Goal: Task Accomplishment & Management: Use online tool/utility

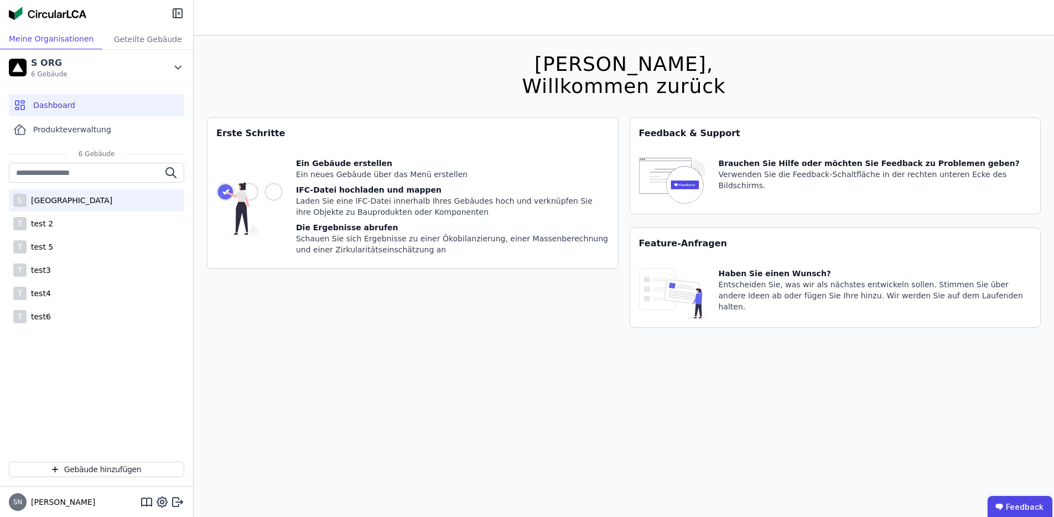
click at [62, 201] on div "[GEOGRAPHIC_DATA]" at bounding box center [70, 200] width 86 height 11
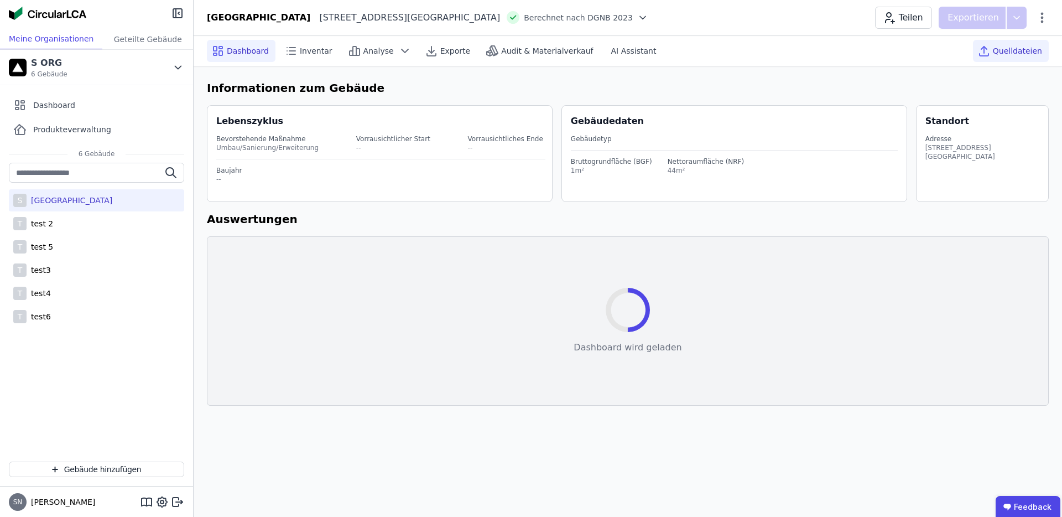
click at [1003, 50] on span "Quelldateien" at bounding box center [1017, 50] width 49 height 11
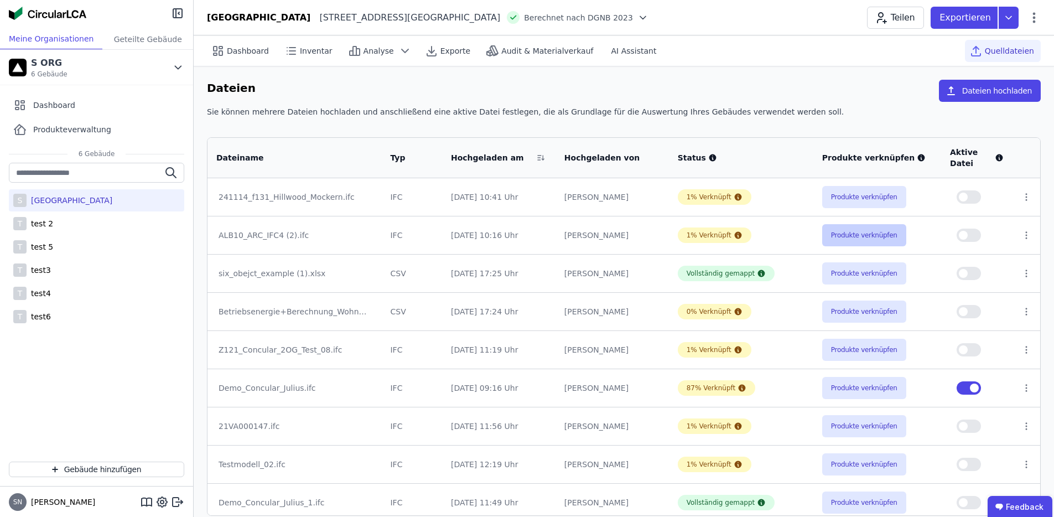
click at [870, 234] on button "Produkte verknüpfen" at bounding box center [864, 235] width 84 height 22
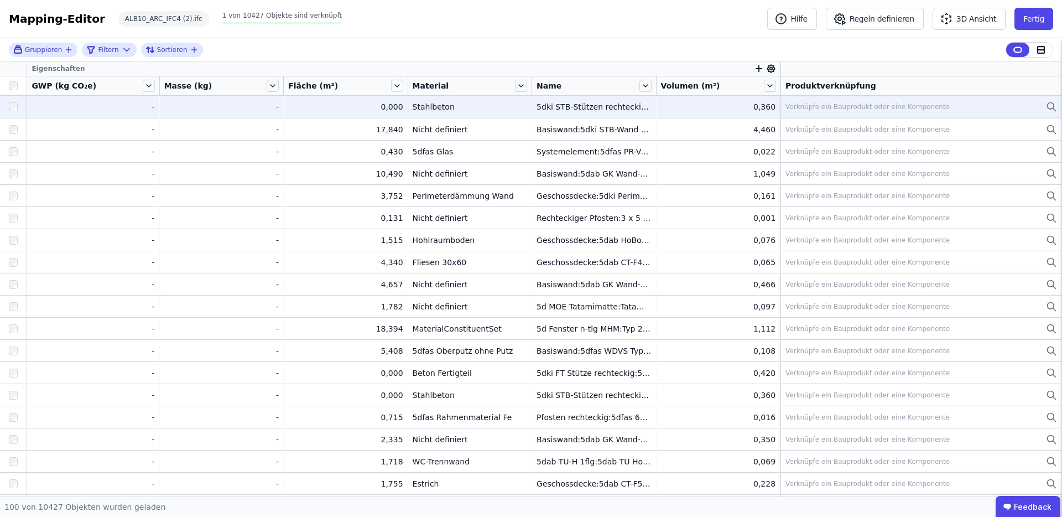
click at [853, 107] on div "Verknüpfe ein Bauprodukt oder eine Komponente" at bounding box center [867, 106] width 164 height 9
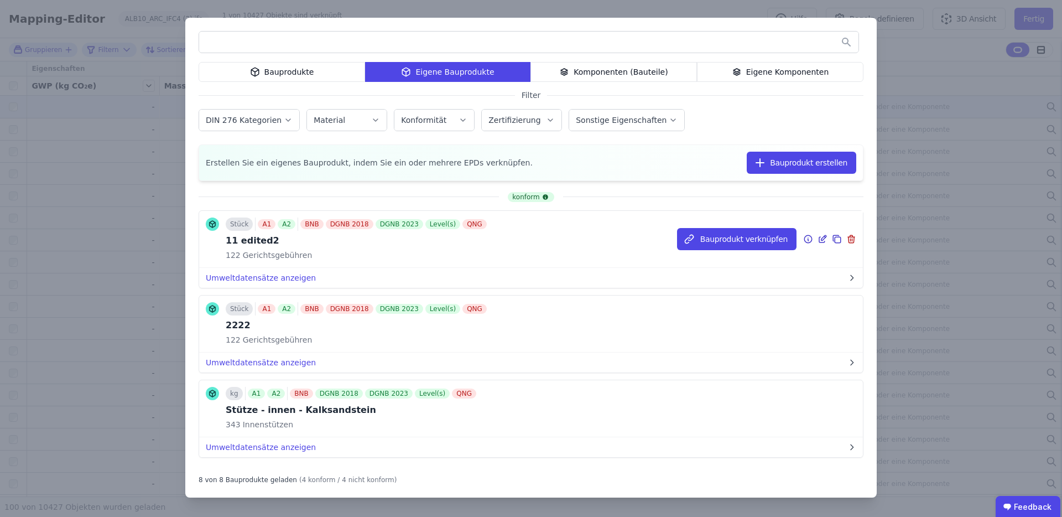
click at [818, 237] on icon at bounding box center [823, 238] width 10 height 13
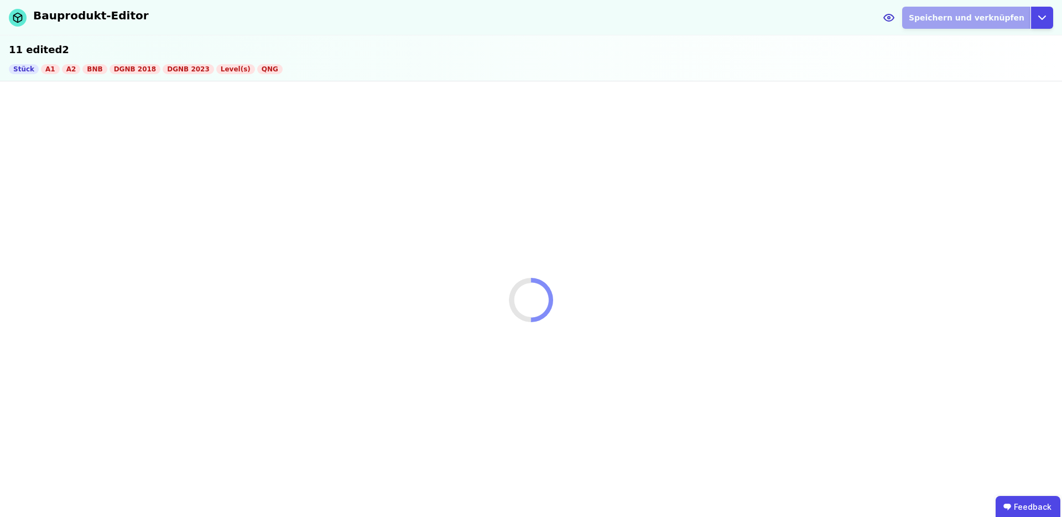
select select "**********"
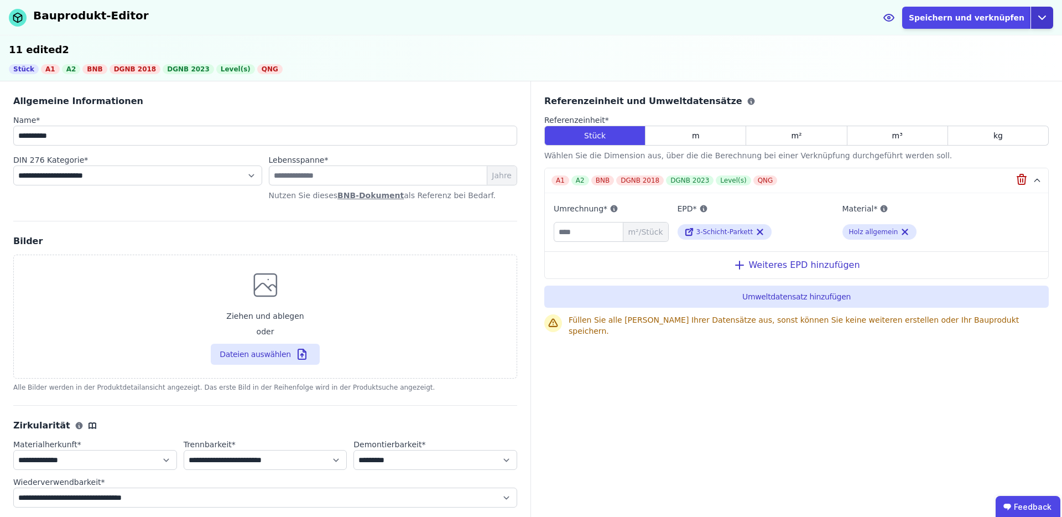
click at [1047, 15] on icon "button" at bounding box center [1041, 17] width 13 height 13
click at [995, 60] on div "Abbrechen" at bounding box center [991, 64] width 123 height 20
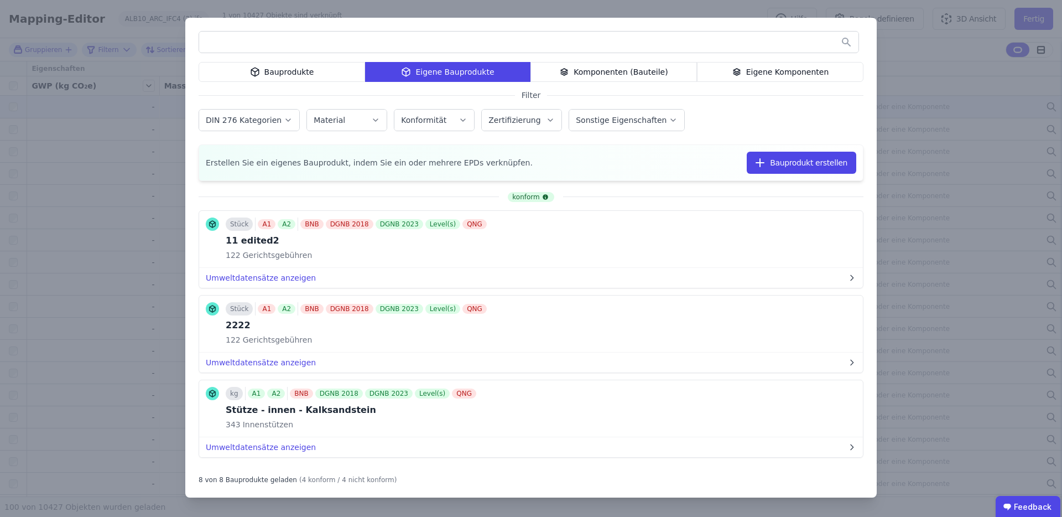
click at [952, 86] on div "Bauprodukte Eigene Bauprodukte Komponenten (Bauteile) Eigene Komponenten Filter…" at bounding box center [531, 258] width 1062 height 517
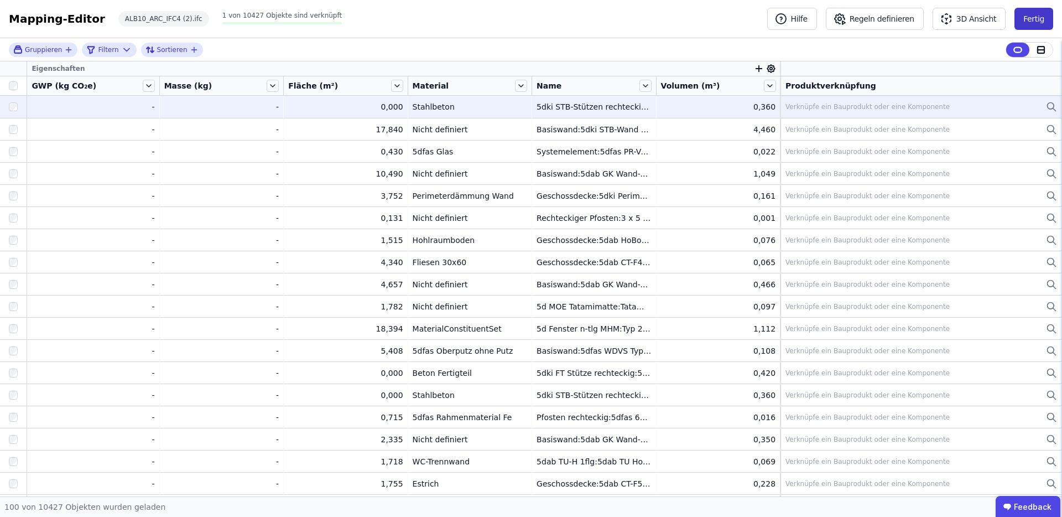
click at [1022, 18] on button "Fertig" at bounding box center [1033, 19] width 39 height 22
